Goal: Information Seeking & Learning: Learn about a topic

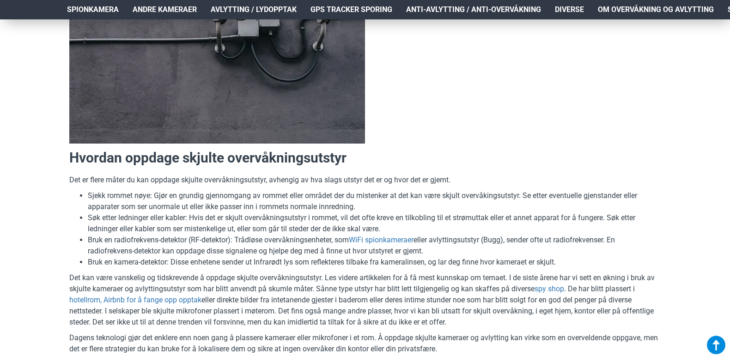
scroll to position [453, 0]
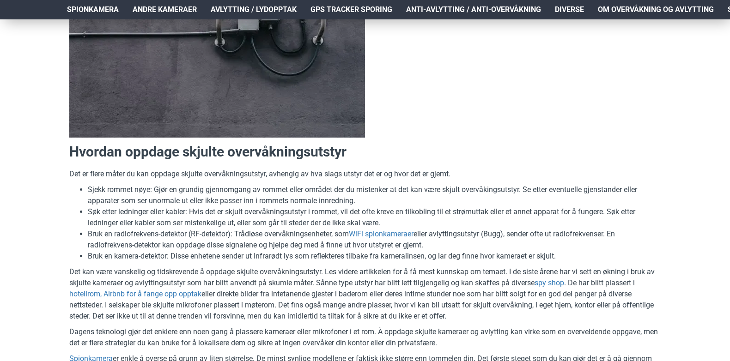
drag, startPoint x: 452, startPoint y: 239, endPoint x: 438, endPoint y: 234, distance: 15.1
click at [438, 234] on li "Bruk en radiofrekvens-detektor (RF-detektor): Trådløse overvåkningsenheter, som…" at bounding box center [374, 240] width 573 height 22
drag, startPoint x: 438, startPoint y: 234, endPoint x: 542, endPoint y: 159, distance: 128.2
click at [542, 159] on h2 "Hvordan oppdage skjulte overvåkningsutstyr" at bounding box center [365, 151] width 592 height 19
click at [400, 235] on link "WiFi spionkameraer" at bounding box center [381, 234] width 65 height 11
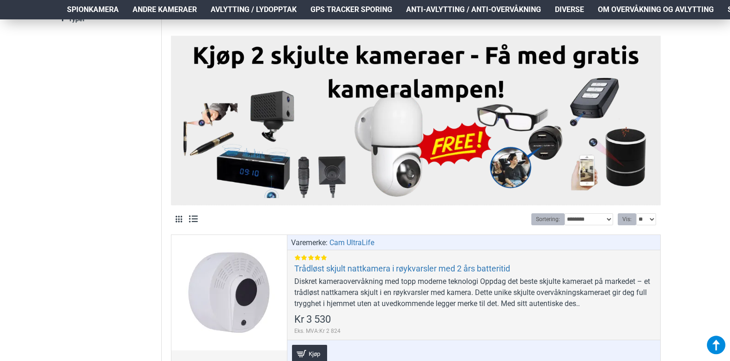
scroll to position [234, 0]
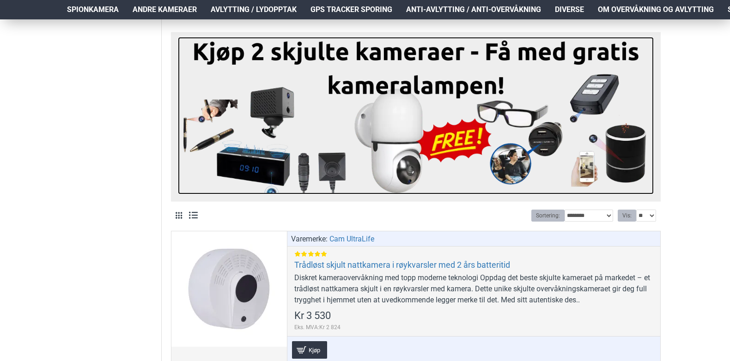
click at [533, 113] on img at bounding box center [416, 116] width 476 height 158
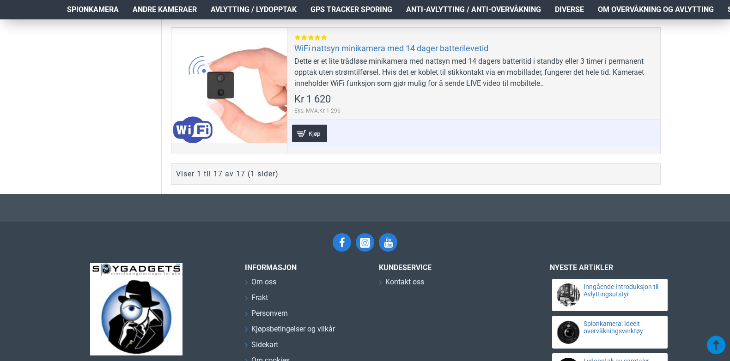
scroll to position [2637, 0]
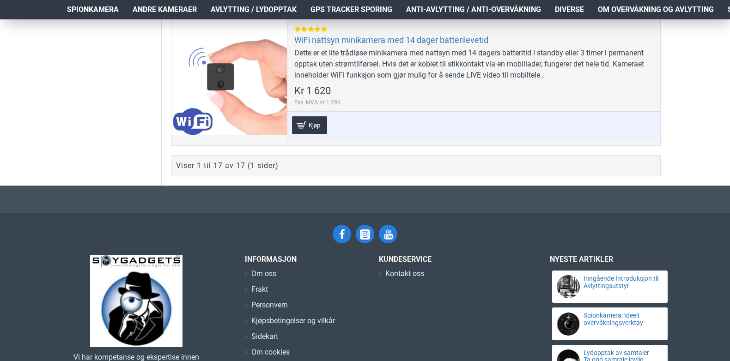
drag, startPoint x: 462, startPoint y: 181, endPoint x: 470, endPoint y: 180, distance: 7.5
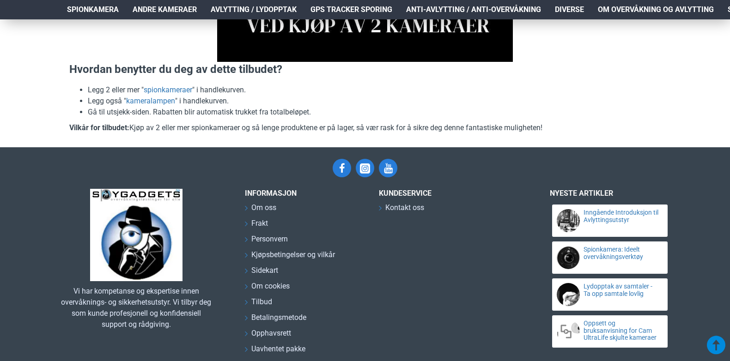
scroll to position [301, 0]
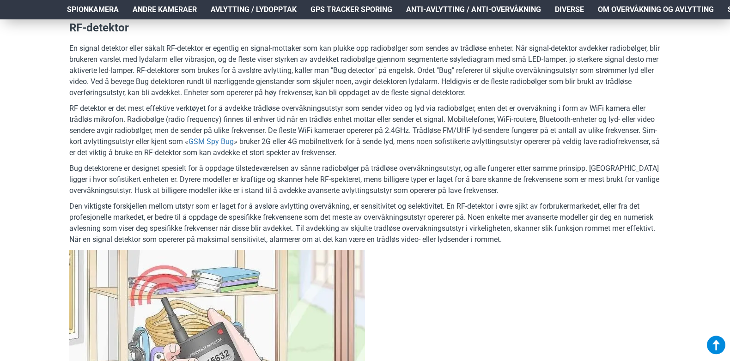
scroll to position [1956, 0]
